Goal: Task Accomplishment & Management: Manage account settings

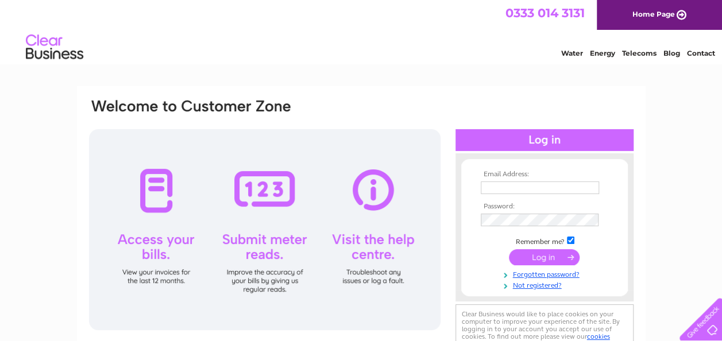
type input "ilona.soffe@aocarchaeology.com"
click at [552, 258] on input "submit" at bounding box center [544, 257] width 71 height 16
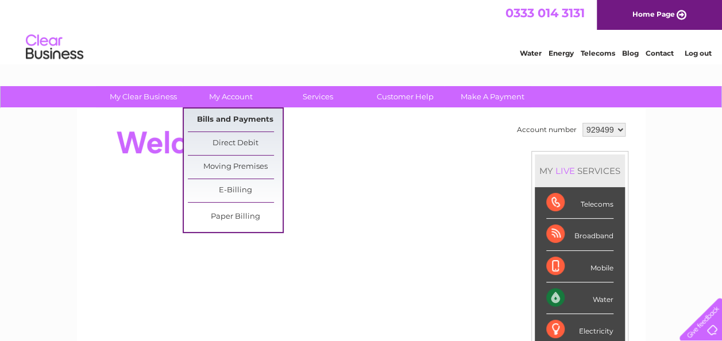
click at [231, 117] on link "Bills and Payments" at bounding box center [235, 120] width 95 height 23
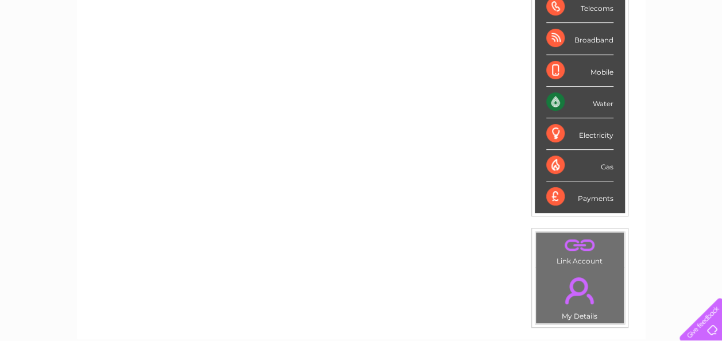
scroll to position [287, 0]
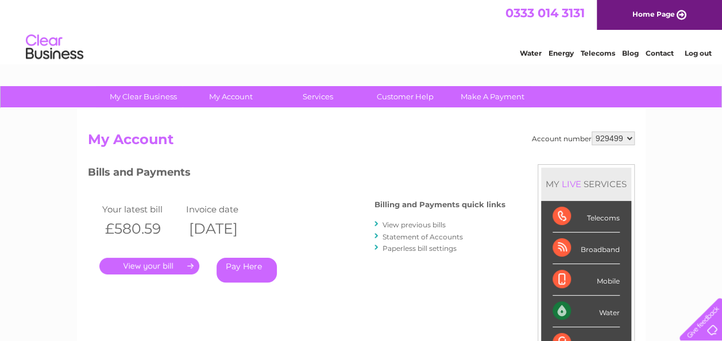
click at [171, 267] on link "." at bounding box center [149, 266] width 100 height 17
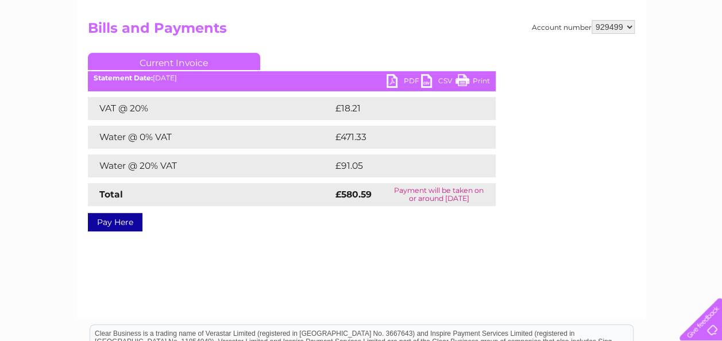
scroll to position [115, 0]
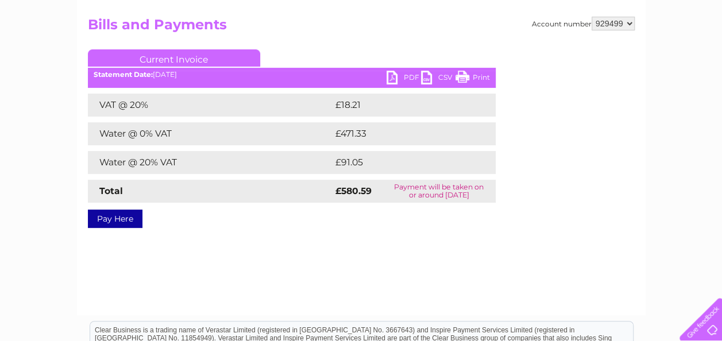
click at [393, 75] on link "PDF" at bounding box center [403, 79] width 34 height 17
